Goal: Entertainment & Leisure: Consume media (video, audio)

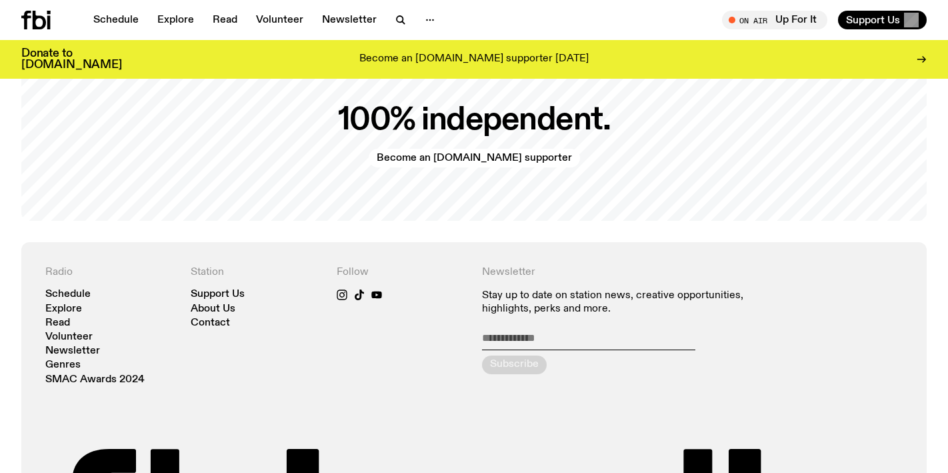
scroll to position [2718, 0]
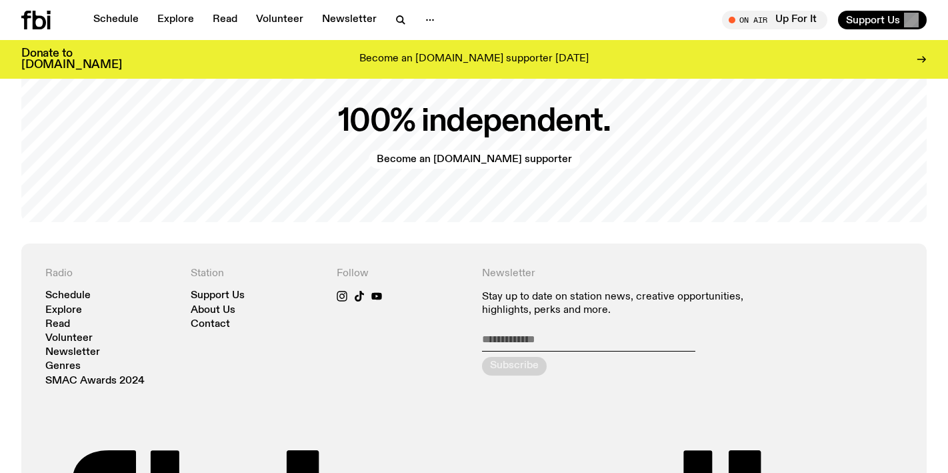
click at [67, 285] on div "Radio Schedule Explore Read Volunteer Newsletter Genres SMAC Awards 2024" at bounding box center [109, 326] width 129 height 119
click at [63, 291] on link "Schedule" at bounding box center [67, 296] width 45 height 10
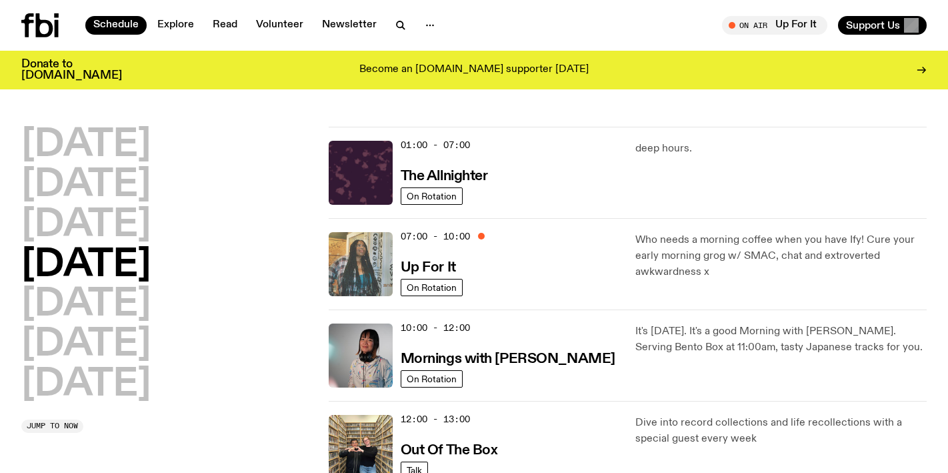
click at [360, 265] on img at bounding box center [361, 264] width 64 height 64
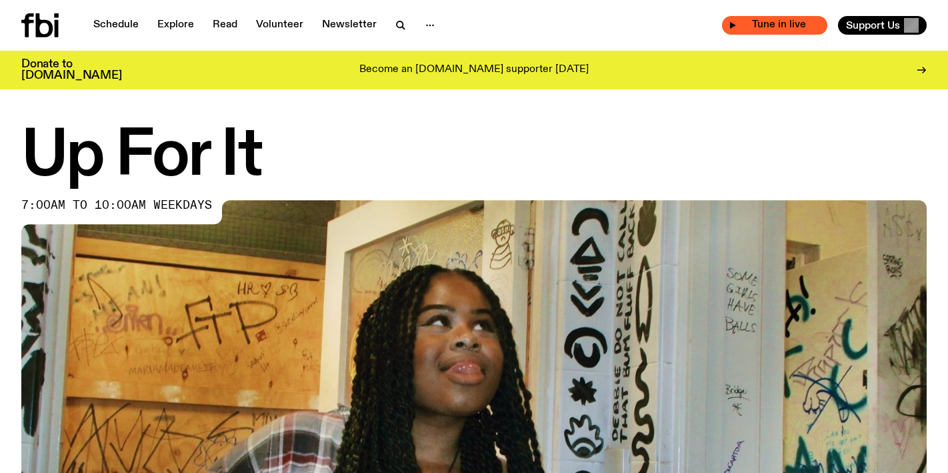
click at [754, 30] on span "Tune in live" at bounding box center [778, 25] width 84 height 10
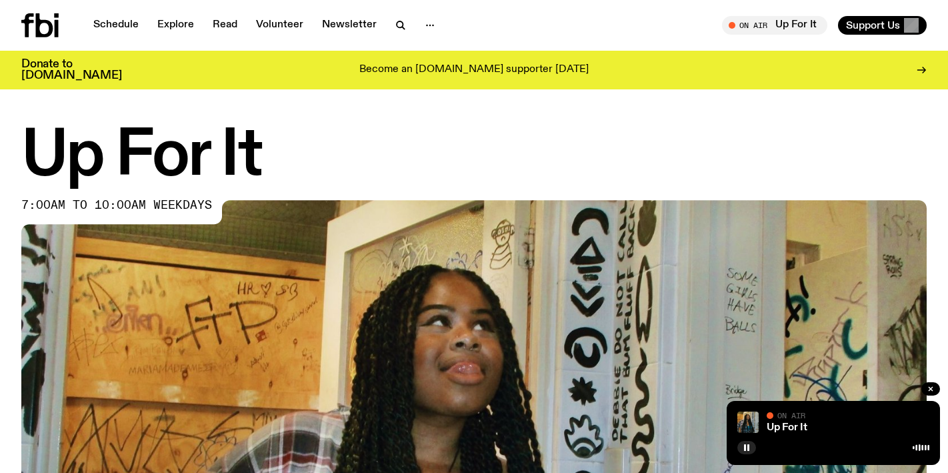
click at [545, 29] on div "On Air Up For It Tune in live Support Us" at bounding box center [702, 25] width 447 height 19
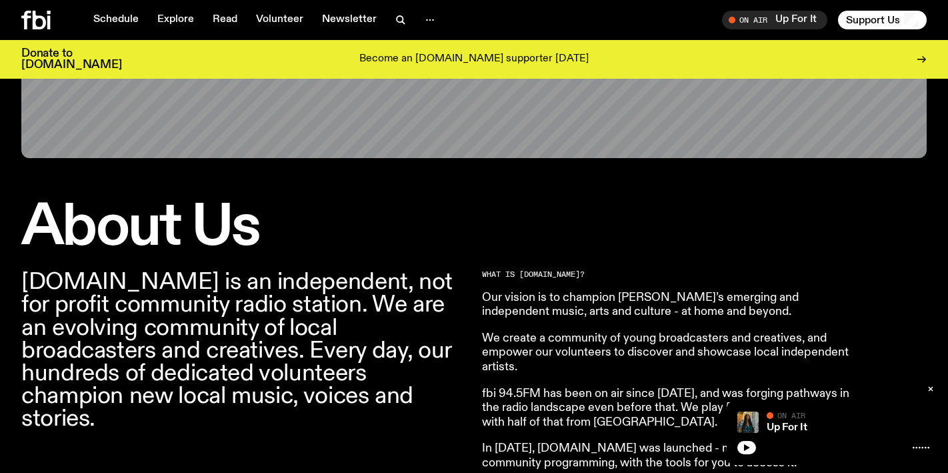
scroll to position [281, 0]
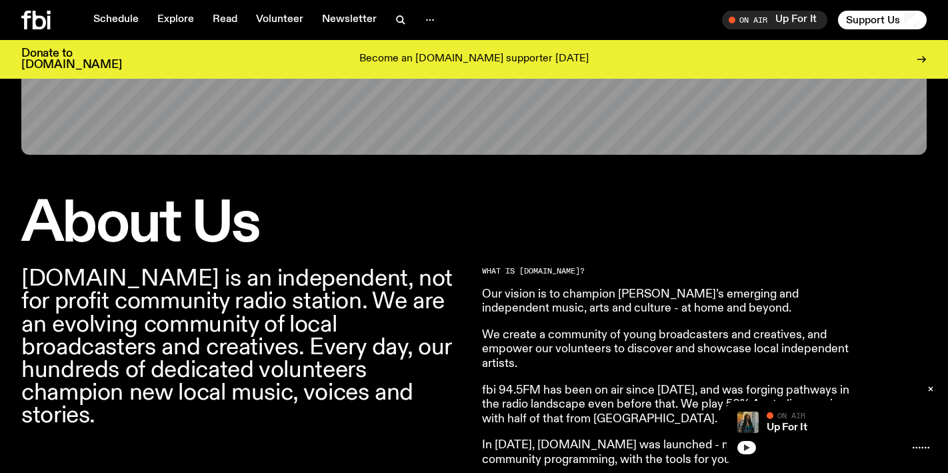
click at [748, 449] on icon "button" at bounding box center [746, 447] width 8 height 8
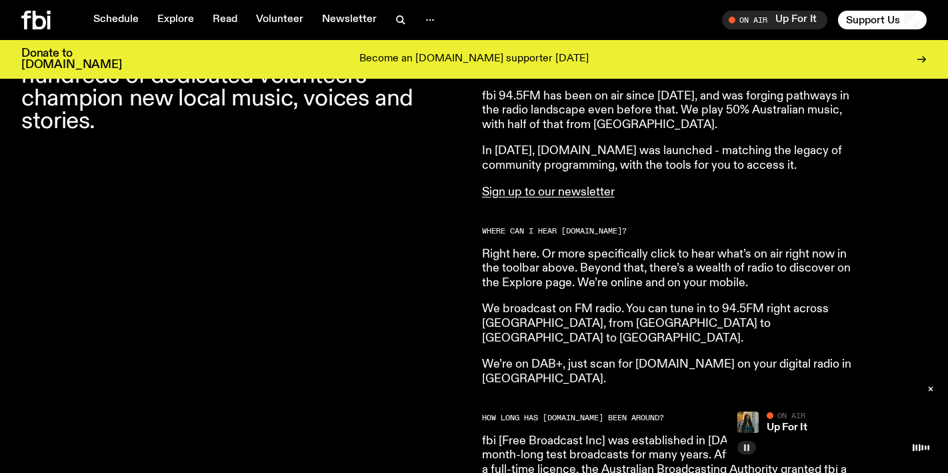
scroll to position [603, 0]
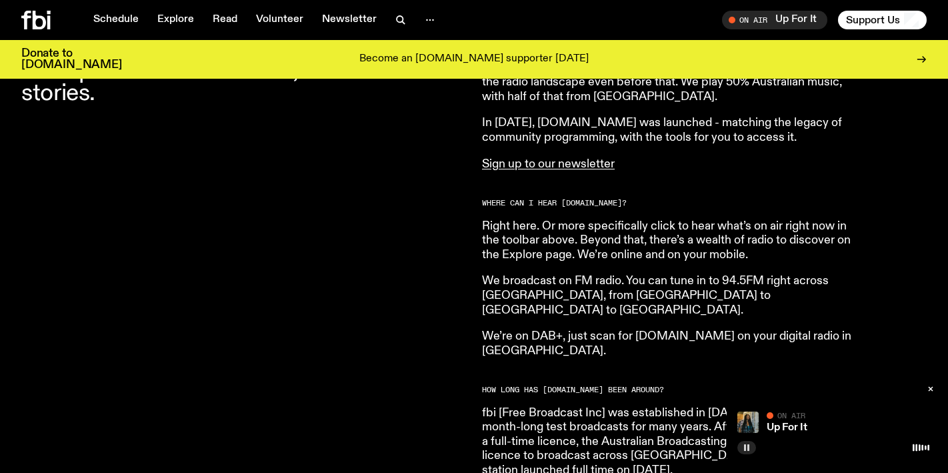
click at [746, 445] on icon "button" at bounding box center [746, 447] width 8 height 8
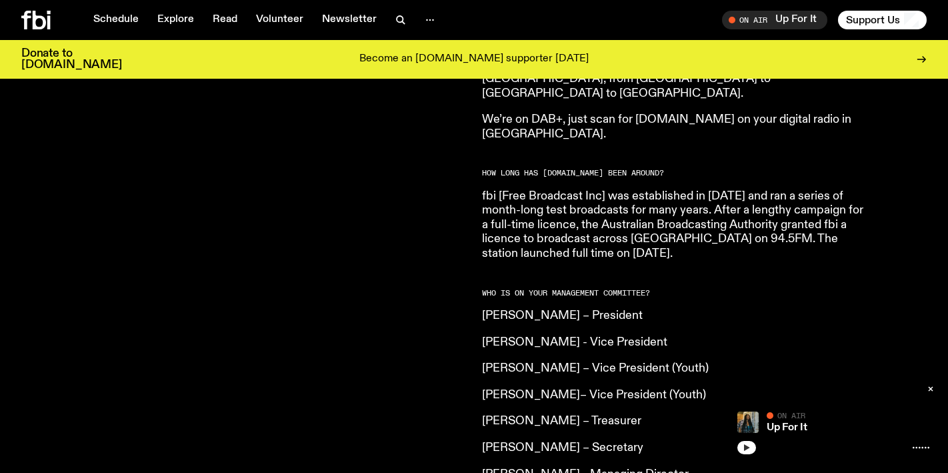
scroll to position [825, 0]
